Goal: Task Accomplishment & Management: Complete application form

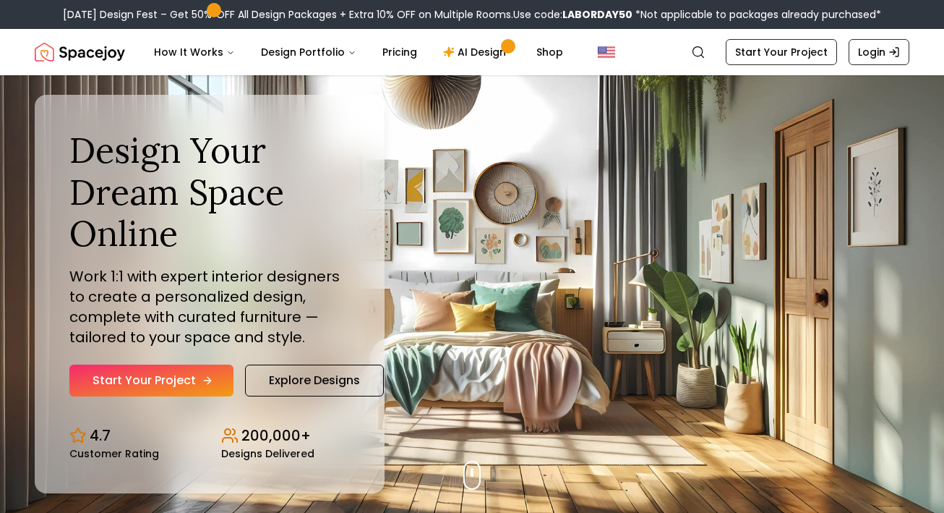
click at [145, 379] on link "Start Your Project" at bounding box center [151, 380] width 164 height 32
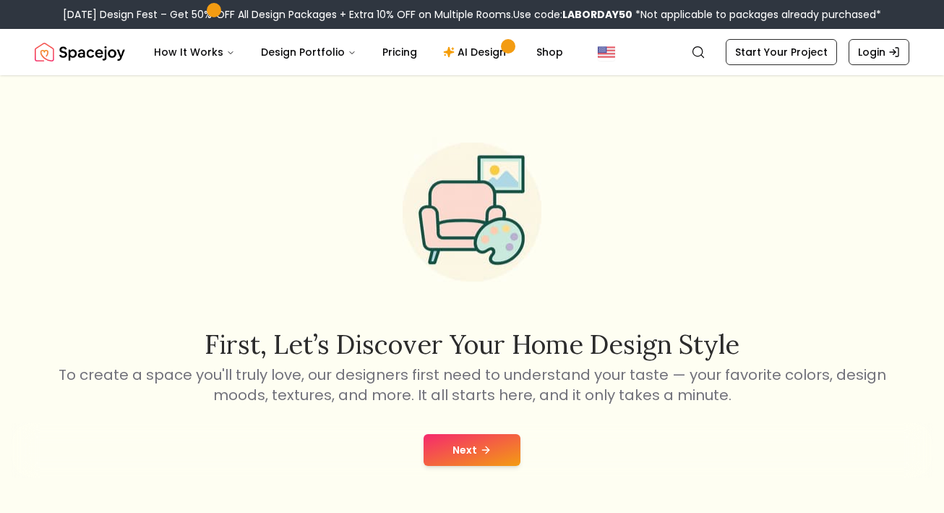
click at [460, 454] on button "Next" at bounding box center [472, 450] width 97 height 32
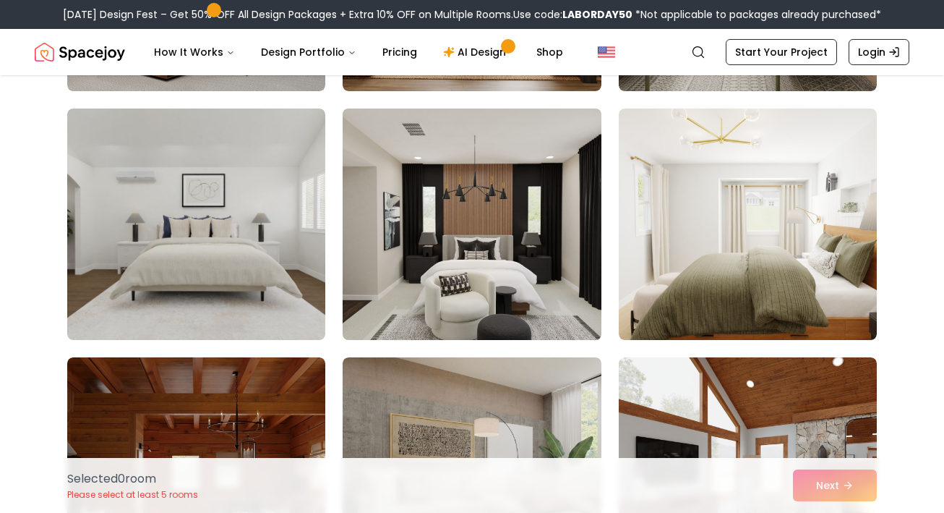
scroll to position [200, 0]
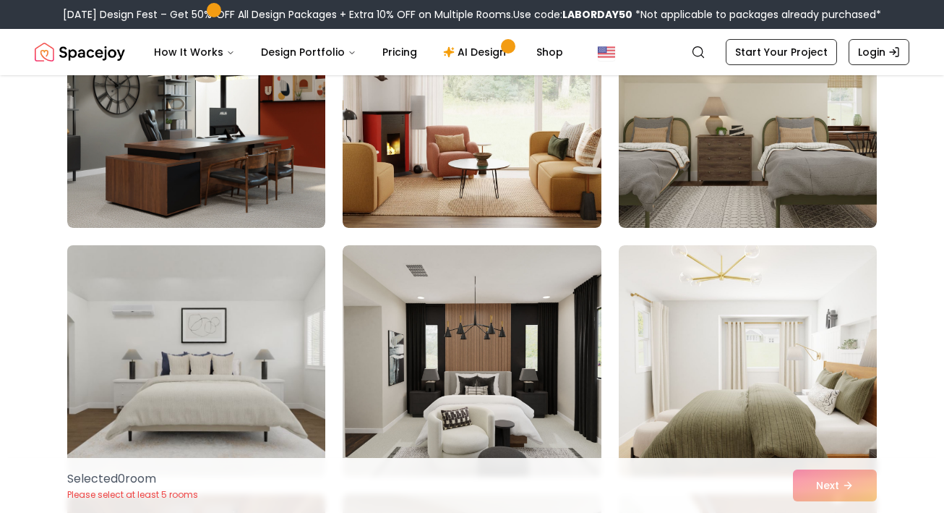
click at [219, 362] on img at bounding box center [196, 360] width 271 height 243
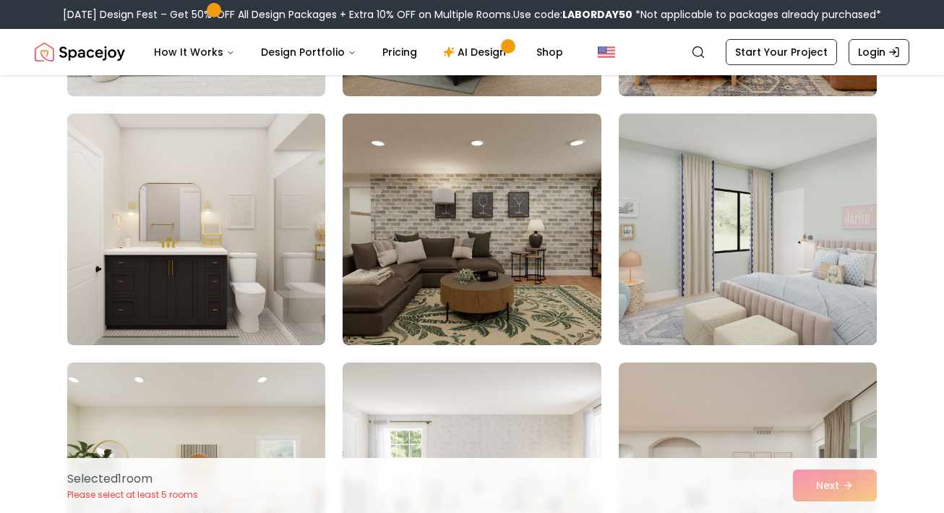
scroll to position [1828, 0]
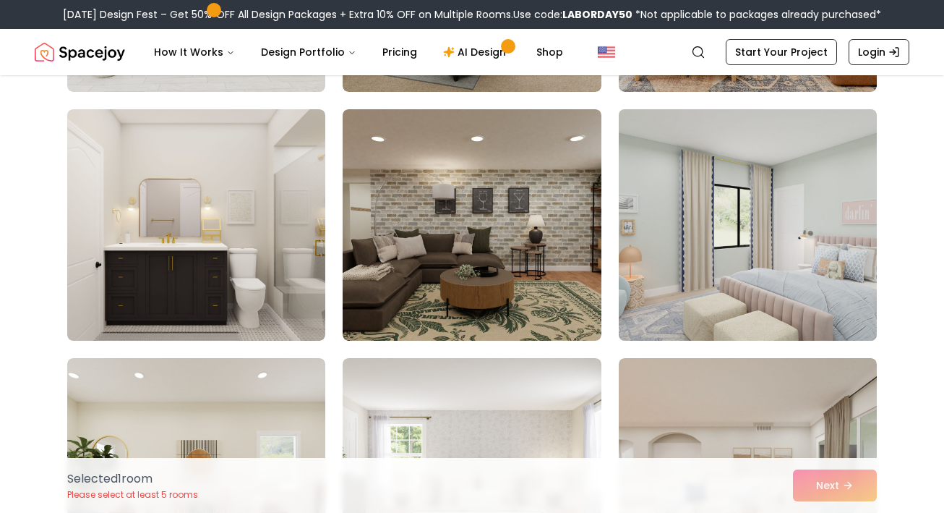
click at [723, 222] on img at bounding box center [747, 224] width 271 height 243
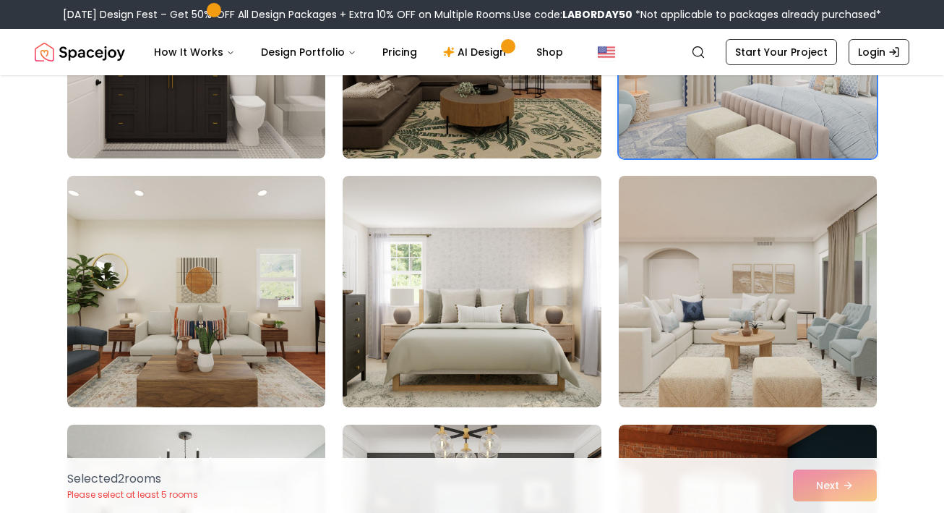
scroll to position [2043, 0]
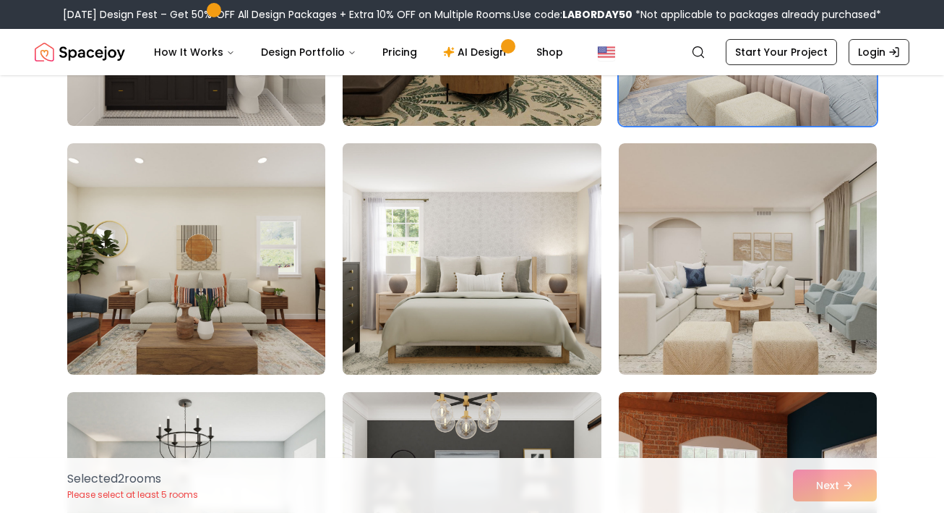
click at [511, 292] on img at bounding box center [471, 258] width 271 height 243
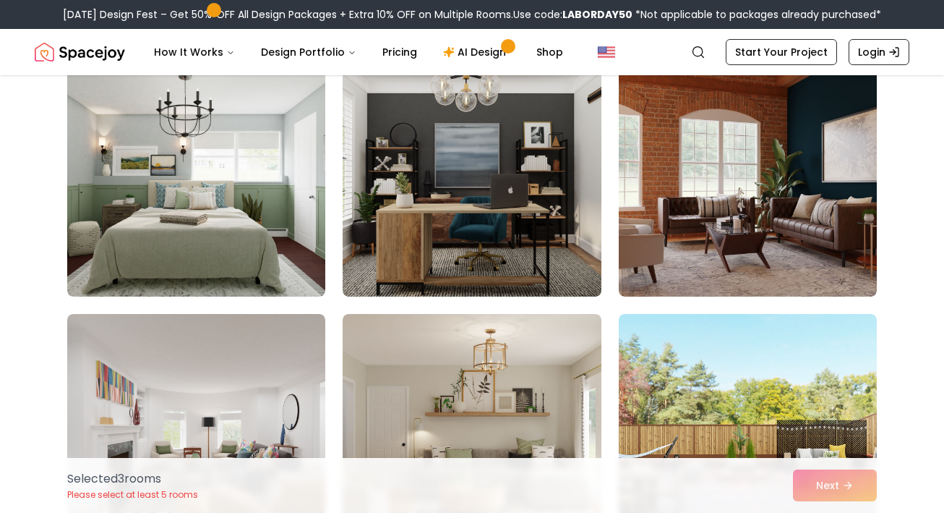
scroll to position [2406, 0]
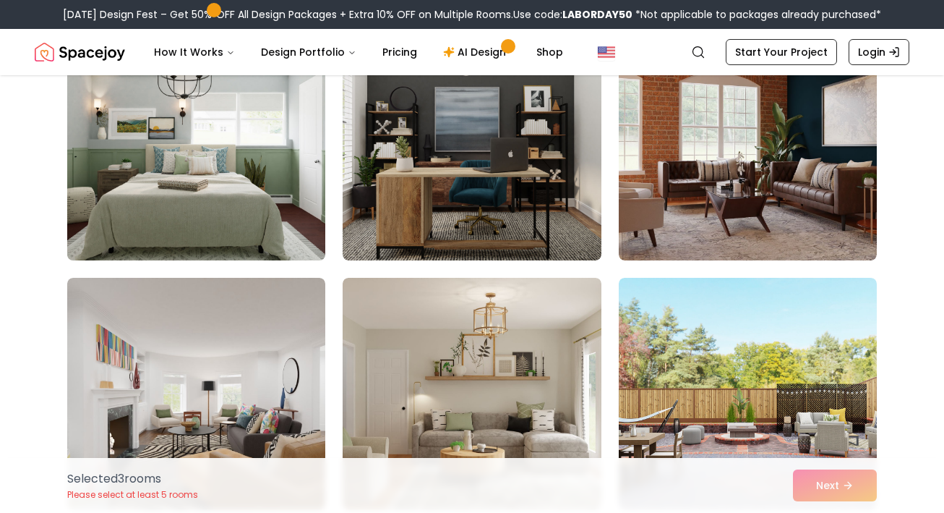
click at [270, 197] on img at bounding box center [196, 144] width 271 height 243
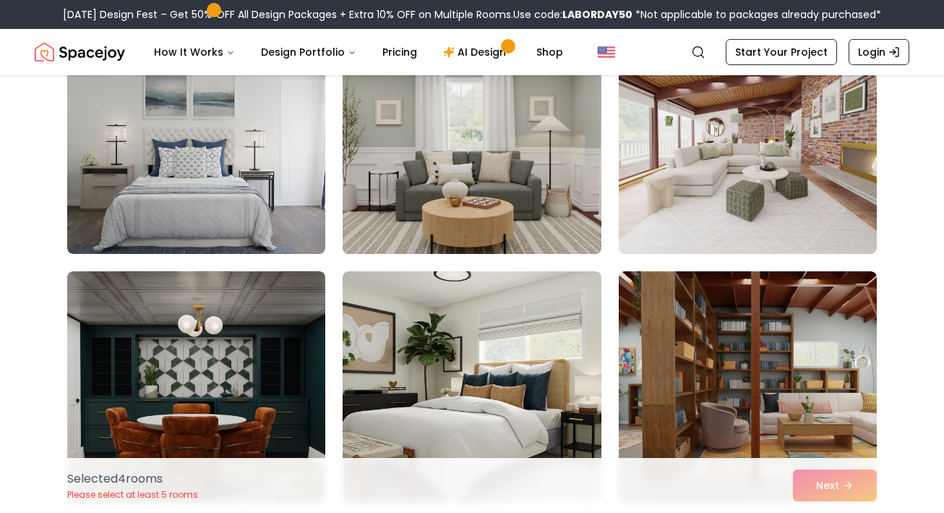
scroll to position [3657, 0]
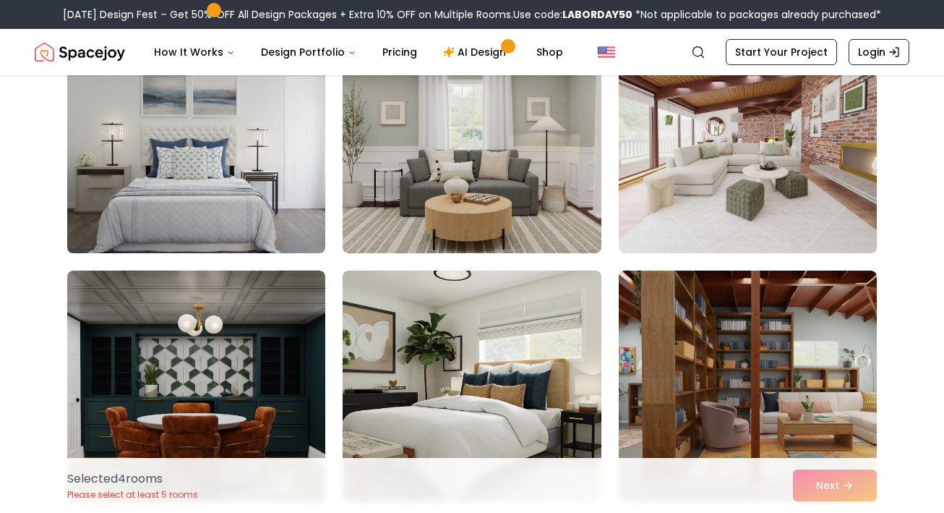
click at [129, 170] on img at bounding box center [196, 137] width 271 height 243
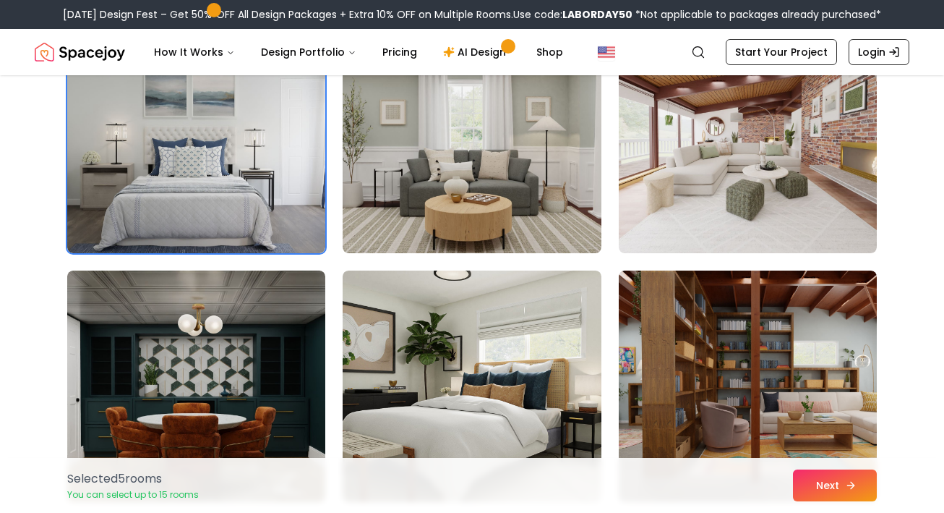
click at [833, 480] on button "Next" at bounding box center [835, 485] width 84 height 32
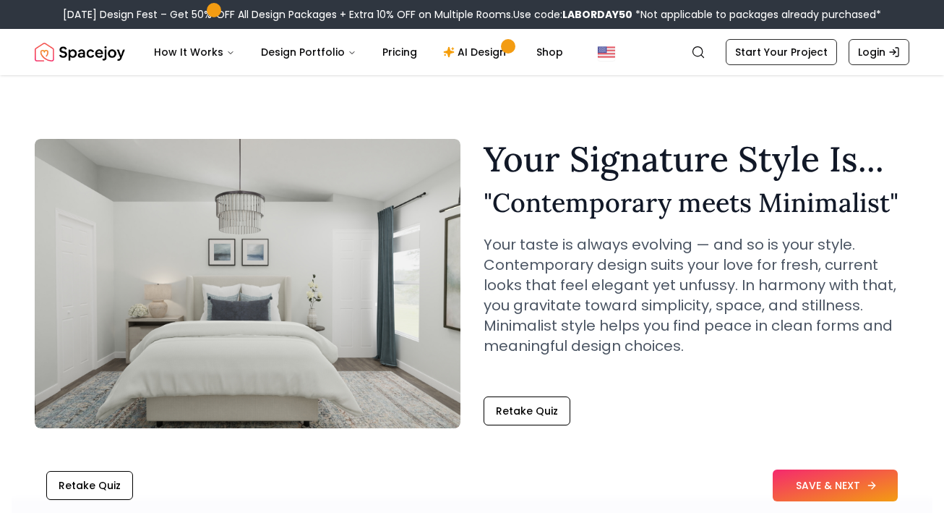
click at [818, 492] on button "SAVE & NEXT" at bounding box center [835, 485] width 125 height 32
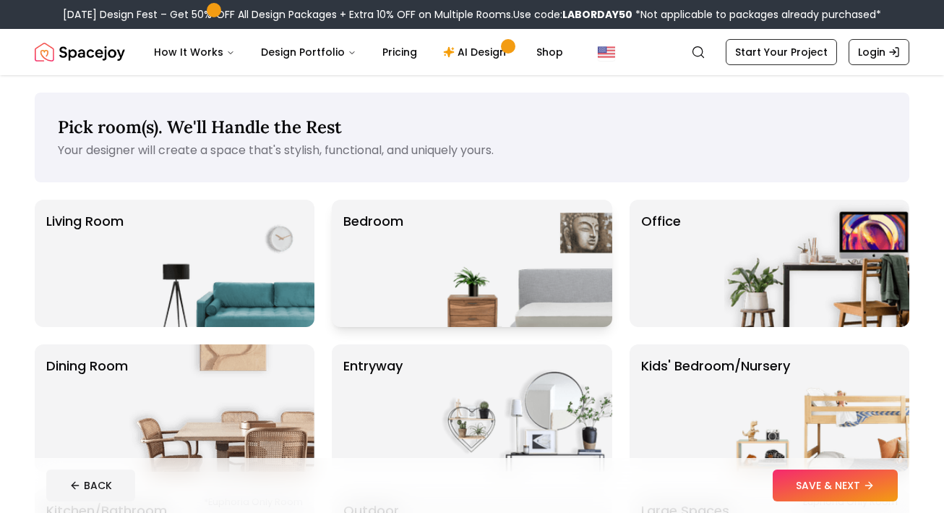
click at [523, 223] on img at bounding box center [519, 263] width 185 height 127
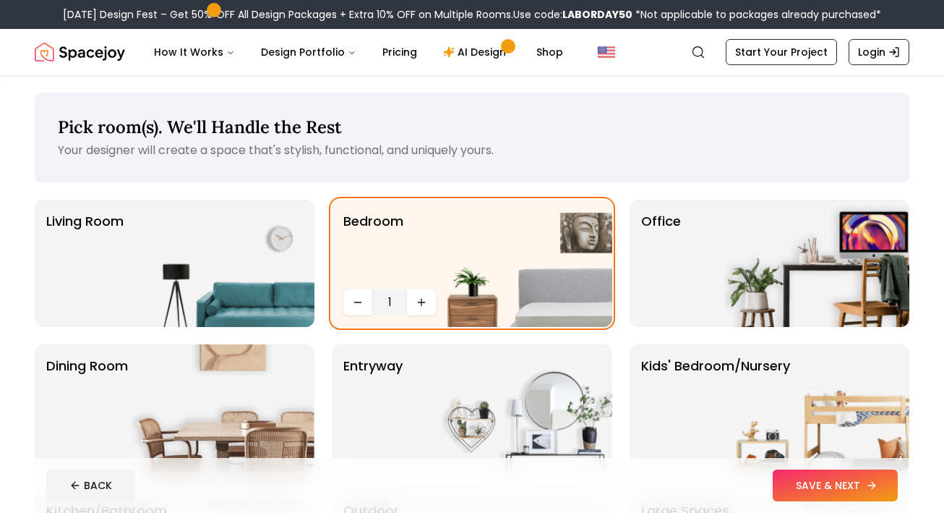
click at [810, 484] on button "SAVE & NEXT" at bounding box center [835, 485] width 125 height 32
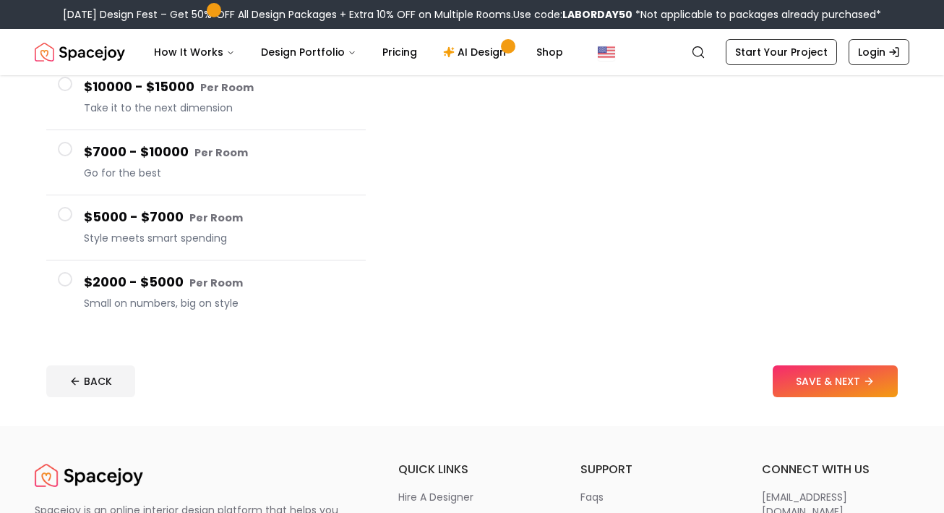
scroll to position [236, 0]
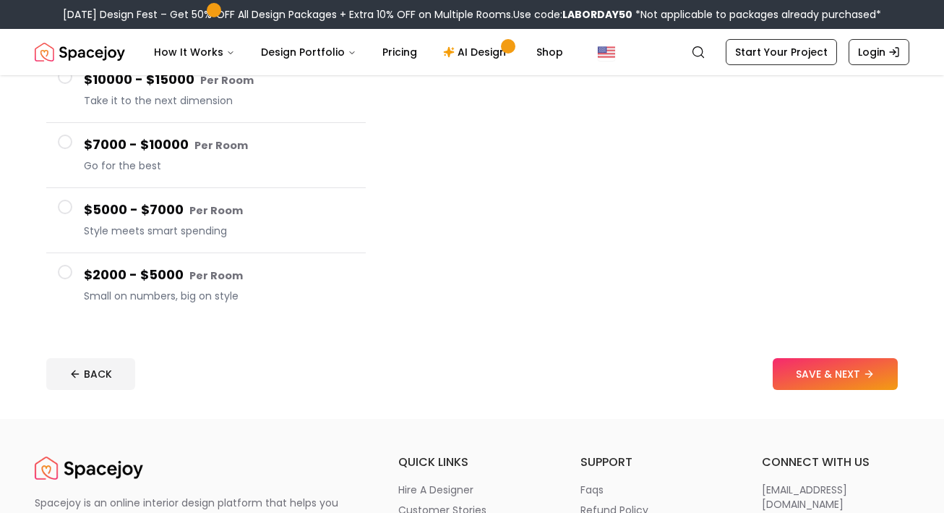
click at [150, 290] on span "Small on numbers, big on style" at bounding box center [219, 295] width 270 height 14
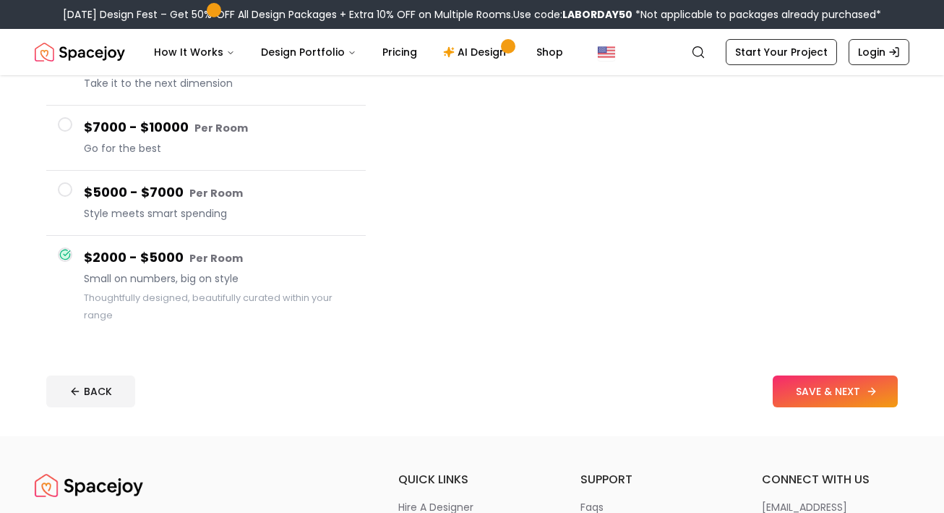
click at [830, 393] on button "SAVE & NEXT" at bounding box center [835, 391] width 125 height 32
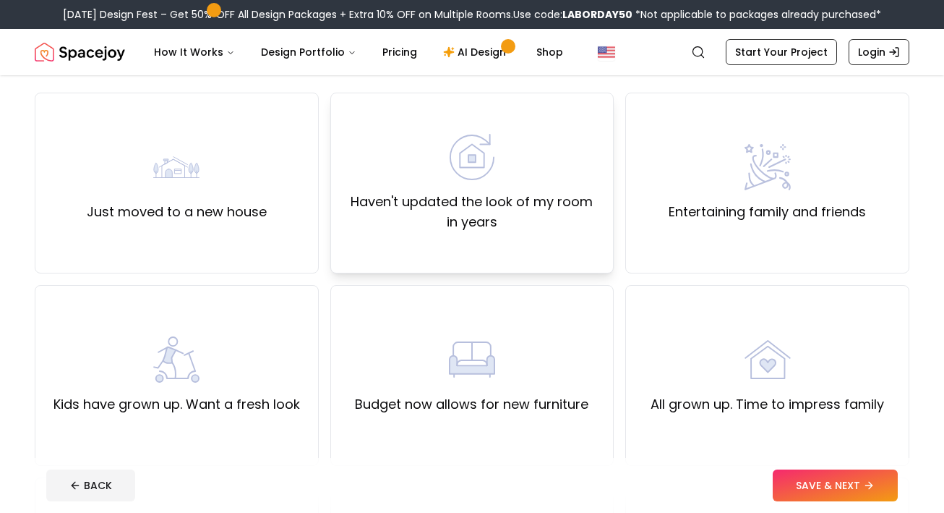
scroll to position [125, 0]
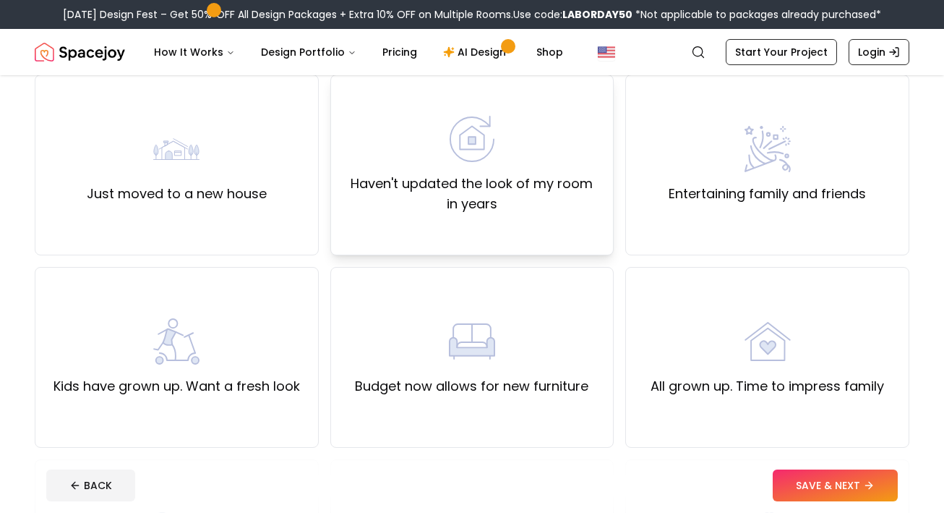
click at [497, 154] on div "Haven't updated the look of my room in years" at bounding box center [473, 165] width 260 height 98
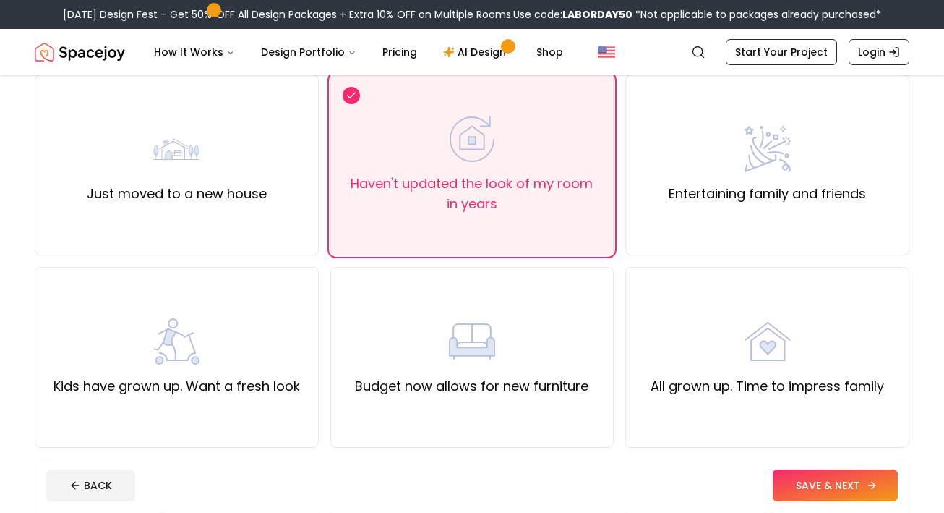
click at [821, 476] on button "SAVE & NEXT" at bounding box center [835, 485] width 125 height 32
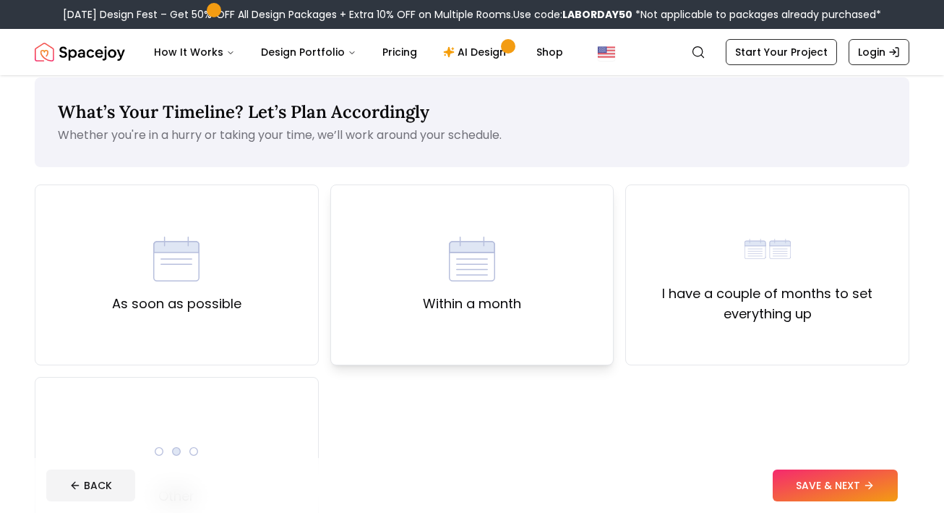
scroll to position [16, 0]
click at [161, 257] on img at bounding box center [176, 258] width 46 height 46
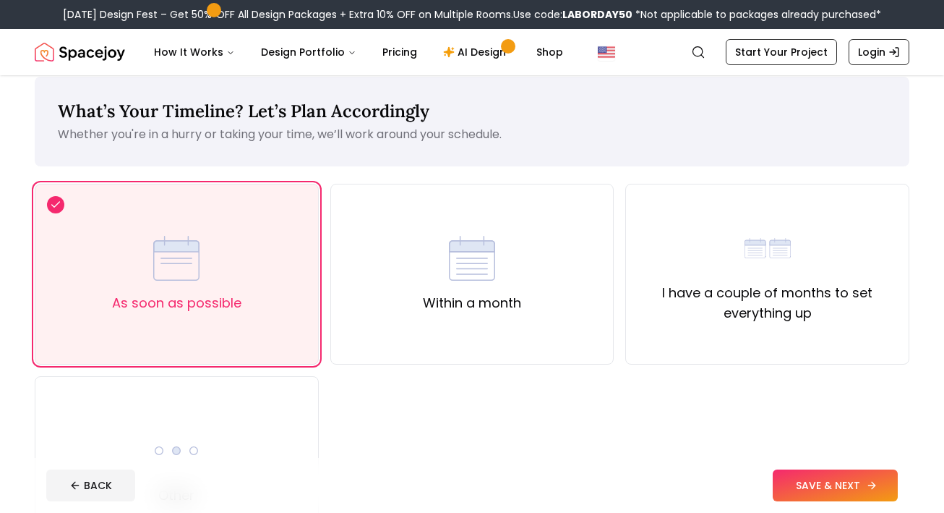
click at [818, 471] on button "SAVE & NEXT" at bounding box center [835, 485] width 125 height 32
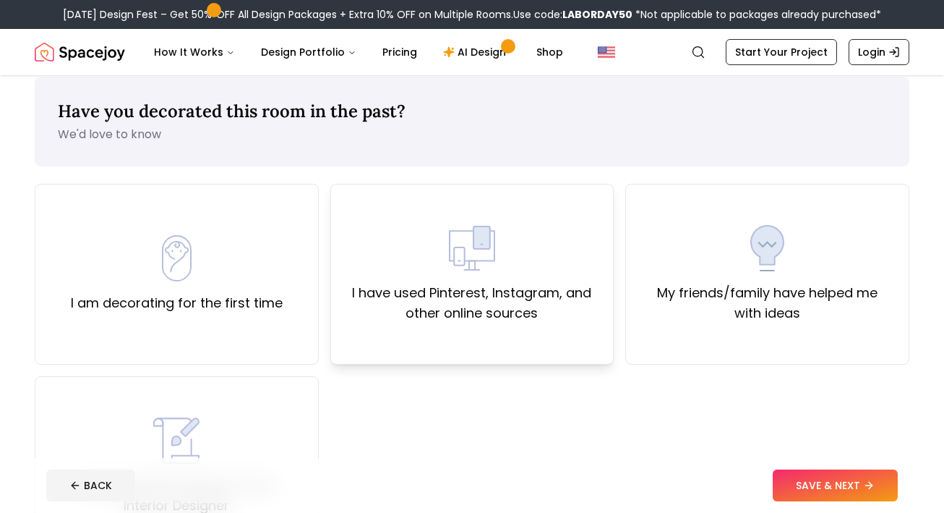
click at [578, 330] on div "I have used Pinterest, Instagram, and other online sources" at bounding box center [472, 274] width 284 height 181
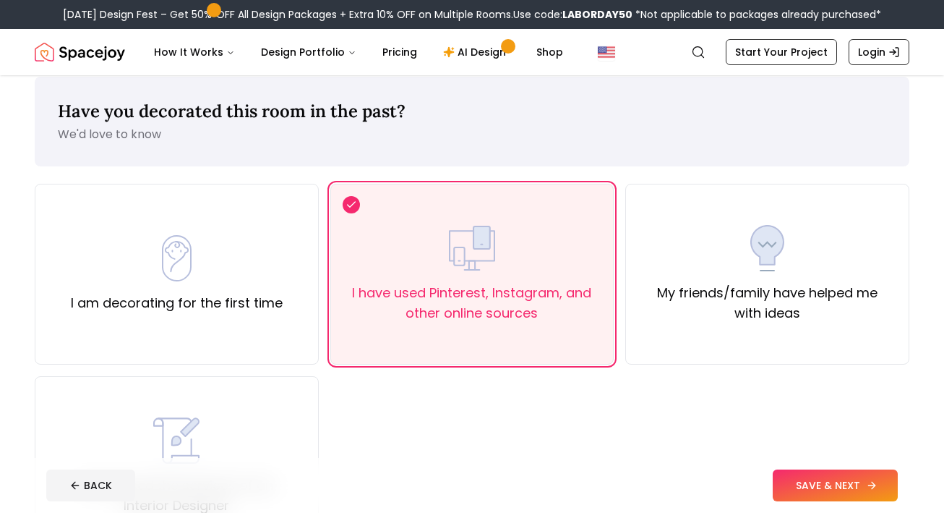
click at [800, 479] on button "SAVE & NEXT" at bounding box center [835, 485] width 125 height 32
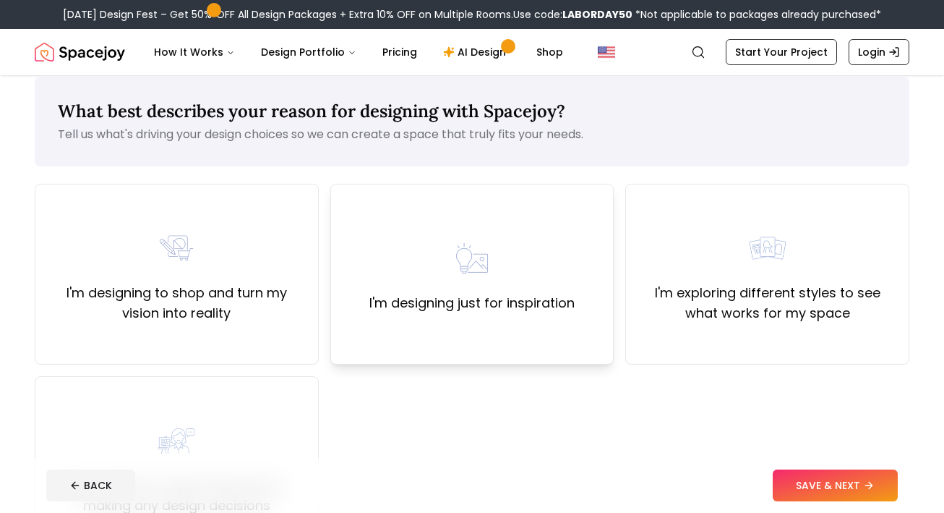
click at [525, 296] on label "I'm designing just for inspiration" at bounding box center [471, 303] width 205 height 20
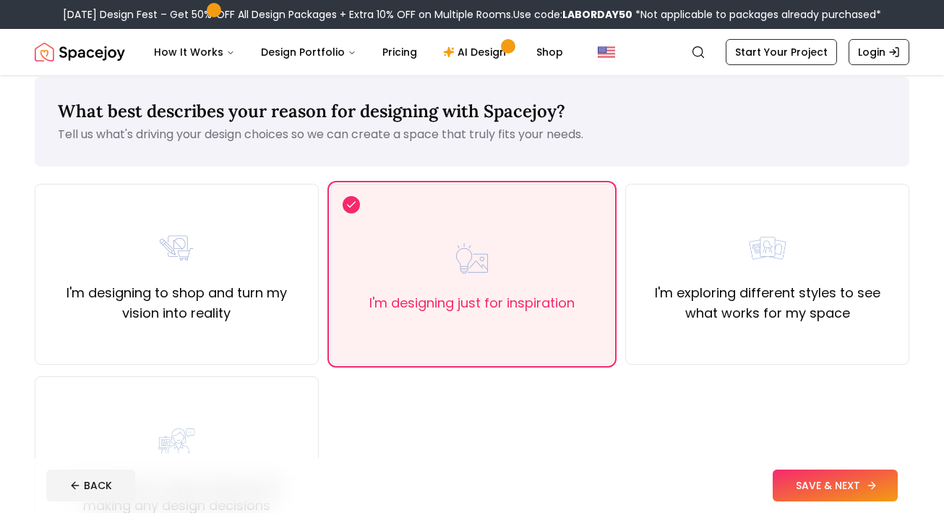
click at [839, 472] on button "SAVE & NEXT" at bounding box center [835, 485] width 125 height 32
